Goal: Information Seeking & Learning: Learn about a topic

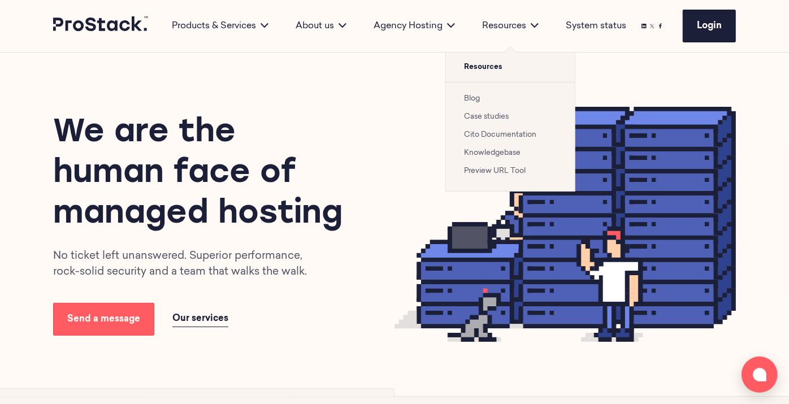
click at [485, 114] on link "Case studies" at bounding box center [486, 116] width 45 height 7
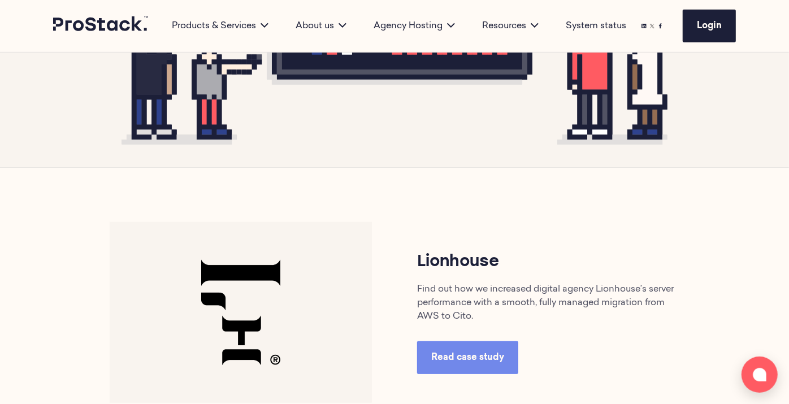
scroll to position [366, 0]
click at [487, 358] on span "Read case study" at bounding box center [468, 357] width 73 height 9
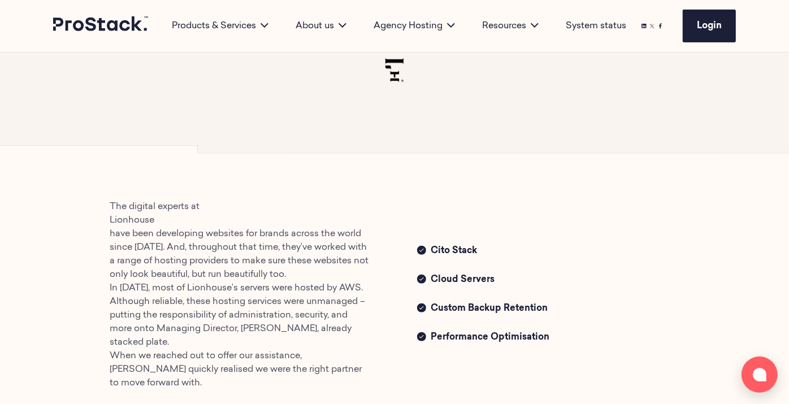
scroll to position [351, 0]
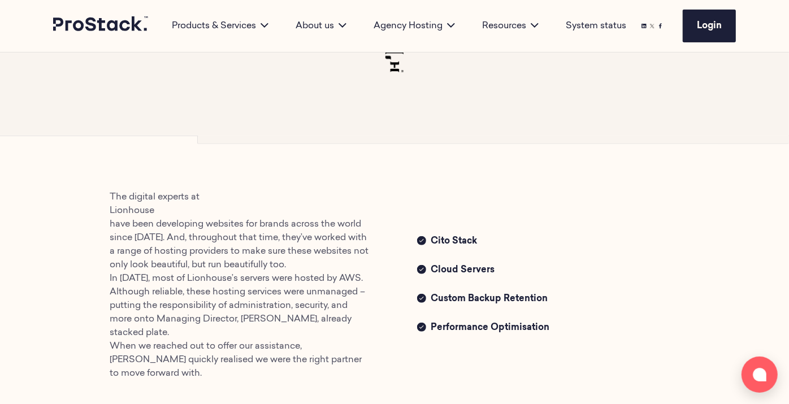
click at [142, 213] on ul "Lionhouse" at bounding box center [241, 211] width 262 height 14
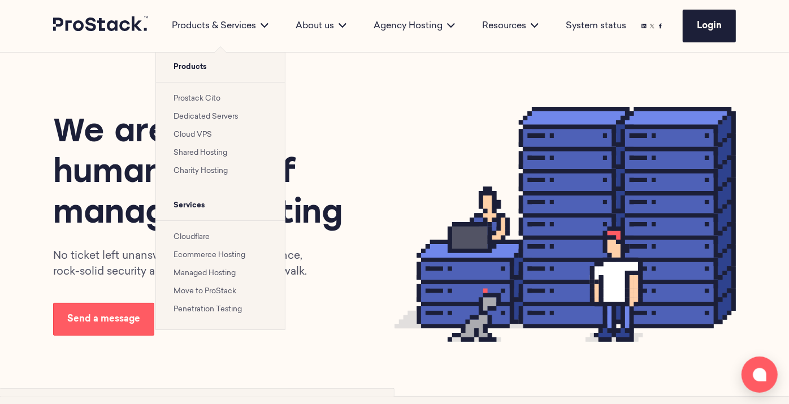
click at [193, 100] on link "Prostack Cito" at bounding box center [197, 98] width 47 height 7
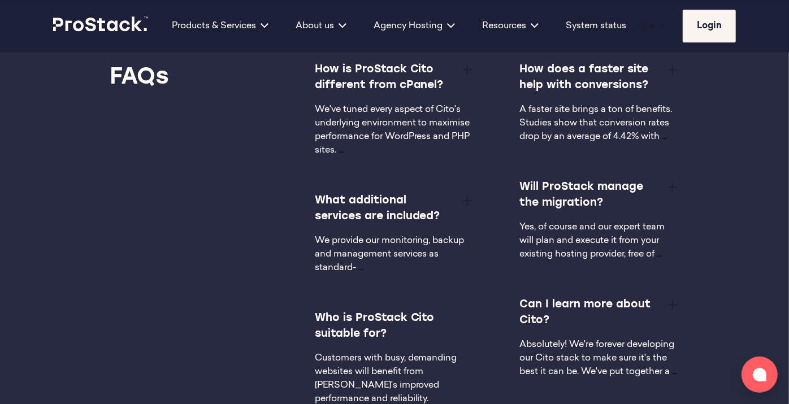
scroll to position [1965, 0]
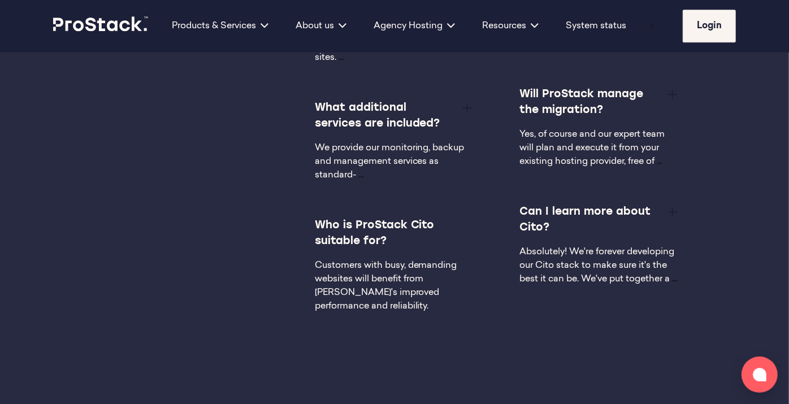
click at [678, 209] on button at bounding box center [673, 212] width 14 height 14
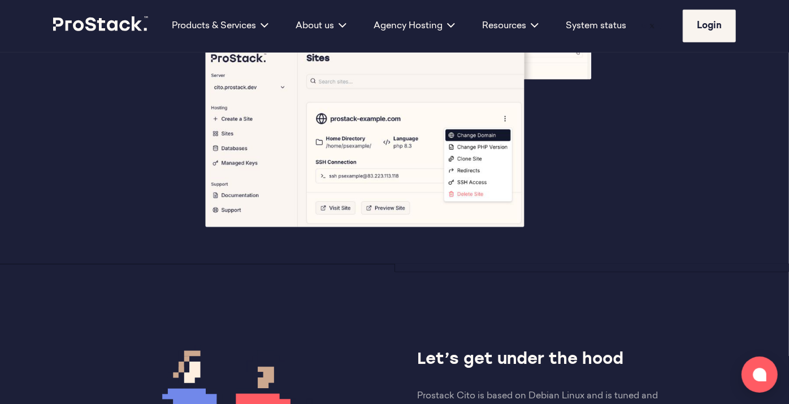
scroll to position [0, 0]
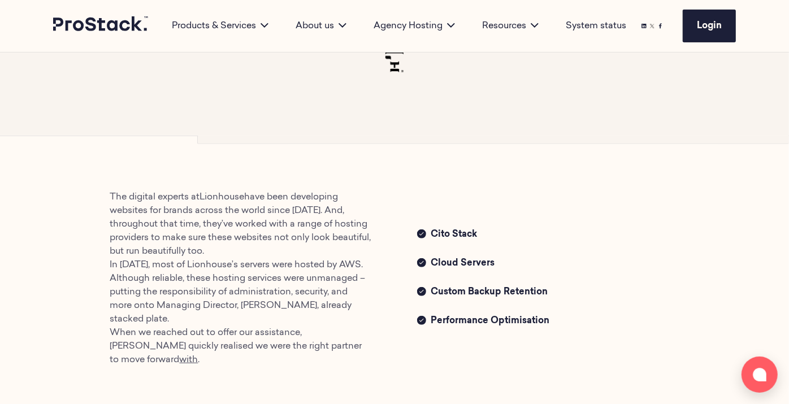
drag, startPoint x: 0, startPoint y: 0, endPoint x: 340, endPoint y: 343, distance: 482.7
click at [198, 356] on u "with" at bounding box center [188, 360] width 19 height 9
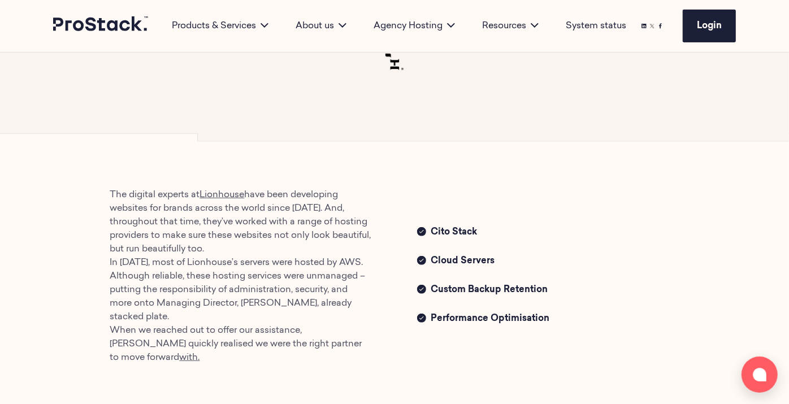
click at [225, 195] on u "Lionhouse" at bounding box center [222, 195] width 45 height 9
click at [232, 192] on link "Lionhouse" at bounding box center [222, 195] width 45 height 9
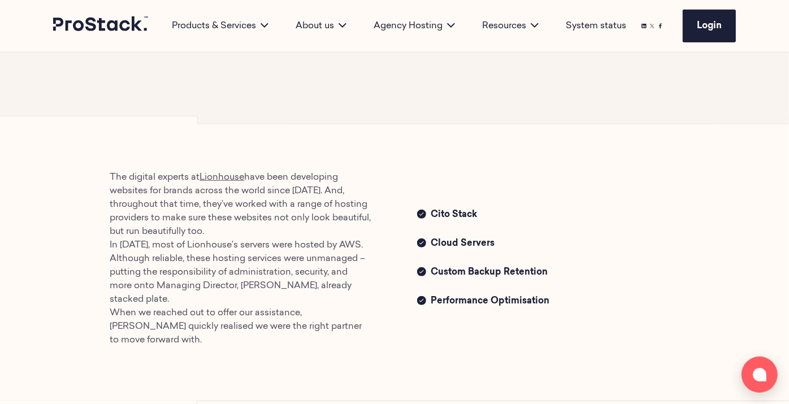
scroll to position [376, 0]
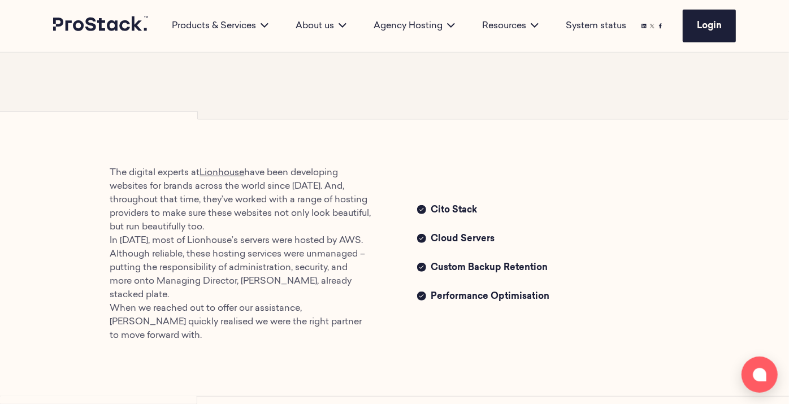
click at [218, 171] on link "Lionhouse" at bounding box center [222, 173] width 45 height 9
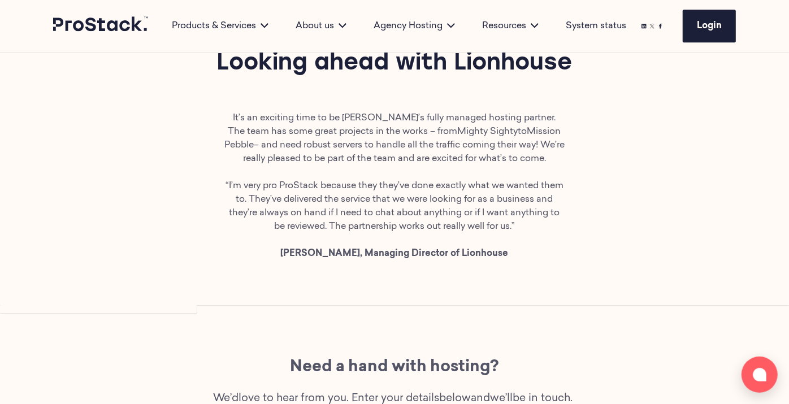
scroll to position [1987, 0]
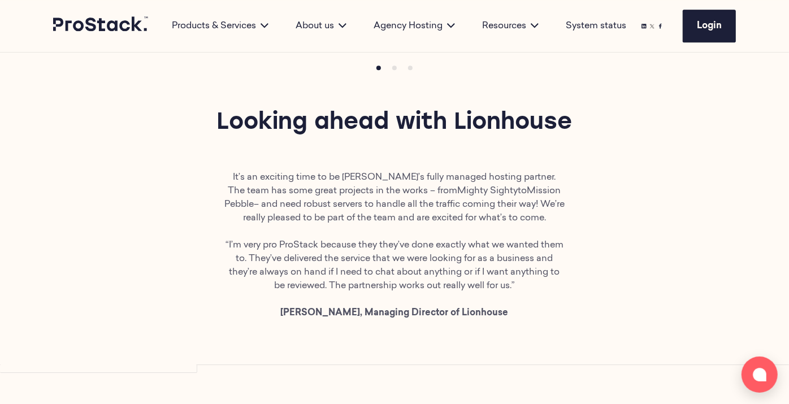
click at [433, 189] on p "It’s an exciting time to be Lionhouse’s fully managed hosting partner. The team…" at bounding box center [395, 245] width 342 height 149
click at [379, 171] on p "It’s an exciting time to be Lionhouse’s fully managed hosting partner. The team…" at bounding box center [395, 245] width 342 height 149
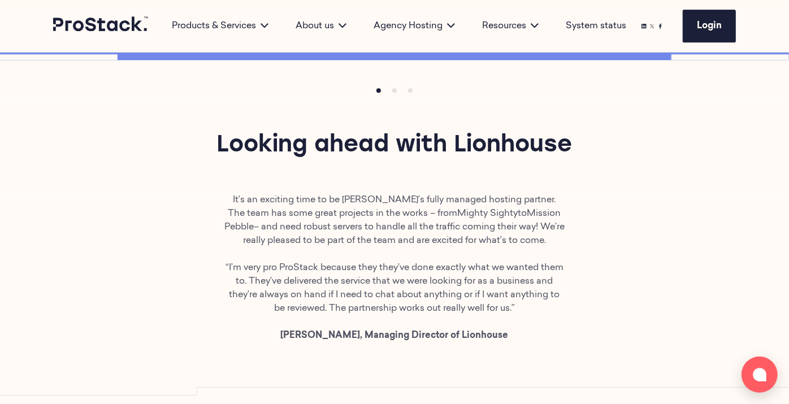
scroll to position [1940, 0]
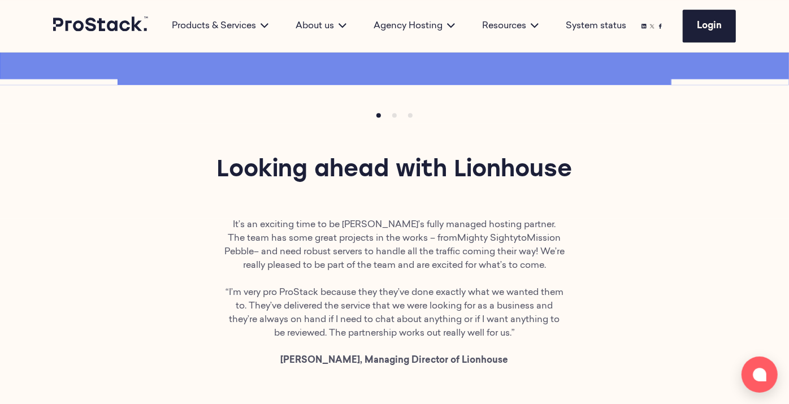
click at [404, 218] on p "It’s an exciting time to be Lionhouse’s fully managed hosting partner. The team…" at bounding box center [395, 292] width 342 height 149
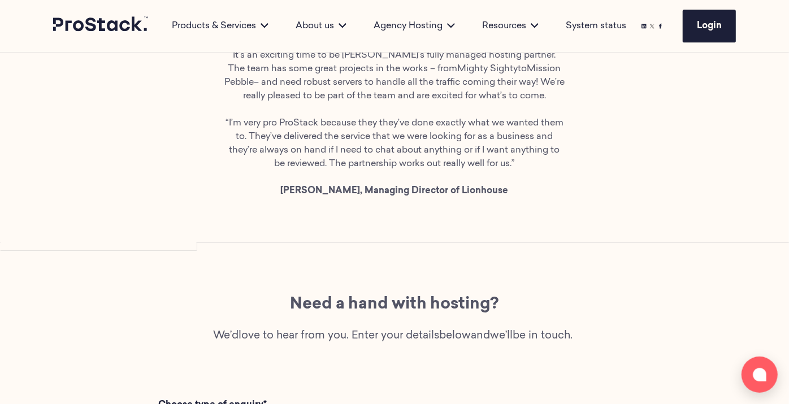
scroll to position [1901, 0]
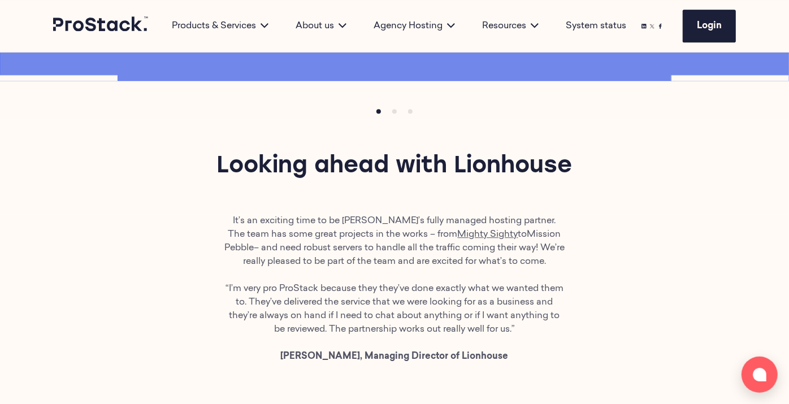
scroll to position [1948, 0]
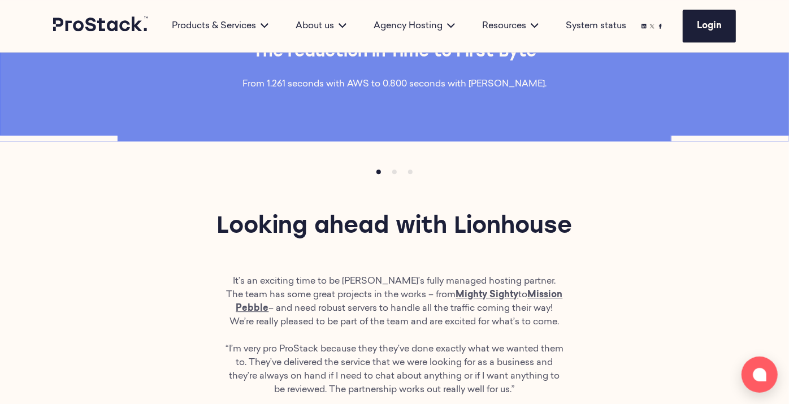
scroll to position [1884, 0]
